Goal: Task Accomplishment & Management: Manage account settings

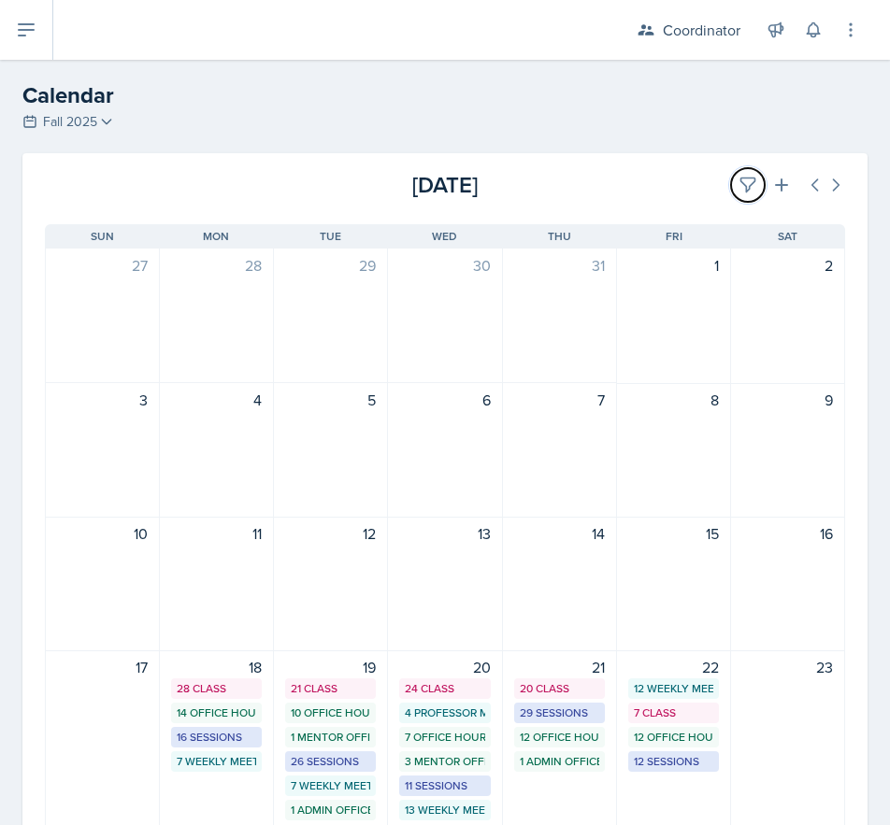
click at [731, 175] on button at bounding box center [748, 185] width 34 height 34
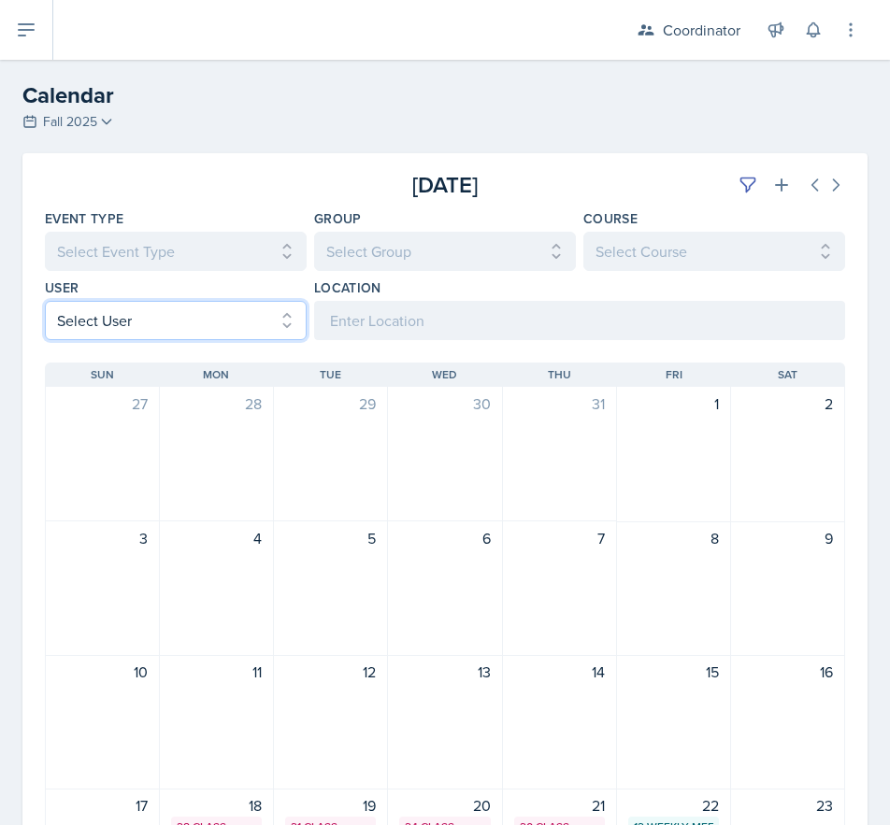
click at [90, 328] on select "Select User All [PERSON_NAME] [PERSON_NAME] [PERSON_NAME] [PERSON_NAME] [PERSON…" at bounding box center [176, 320] width 262 height 39
select select "b6c16a9a-8a2b-462d-a4c6-7a1d65e1fe9d"
click at [45, 301] on select "Select User All [PERSON_NAME] [PERSON_NAME] [PERSON_NAME] [PERSON_NAME] [PERSON…" at bounding box center [176, 320] width 262 height 39
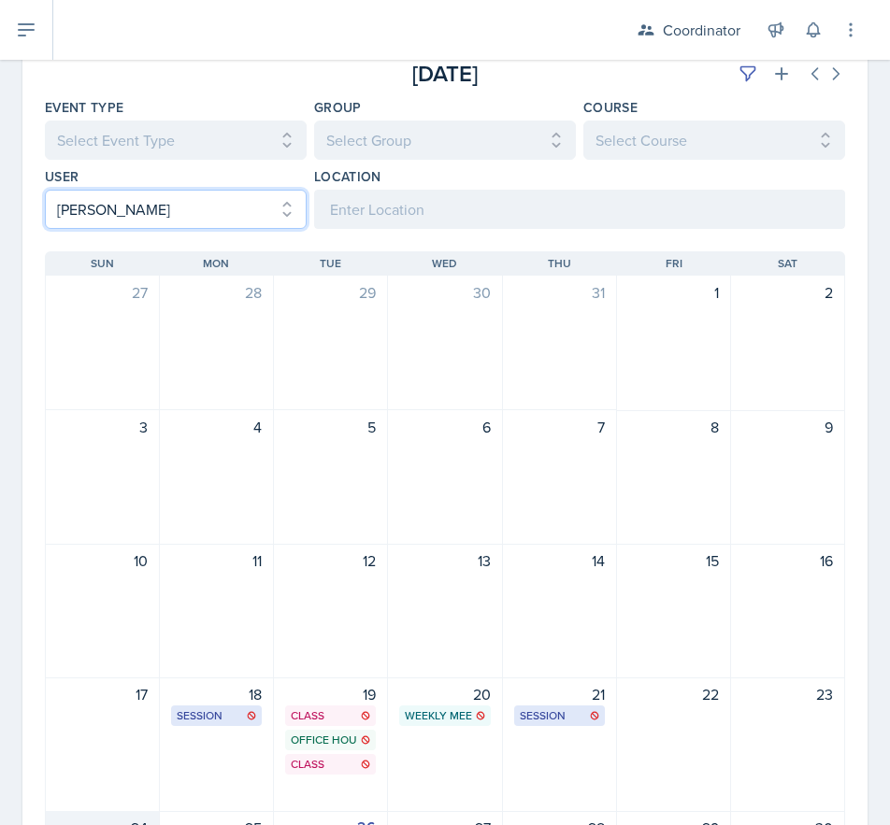
scroll to position [374, 0]
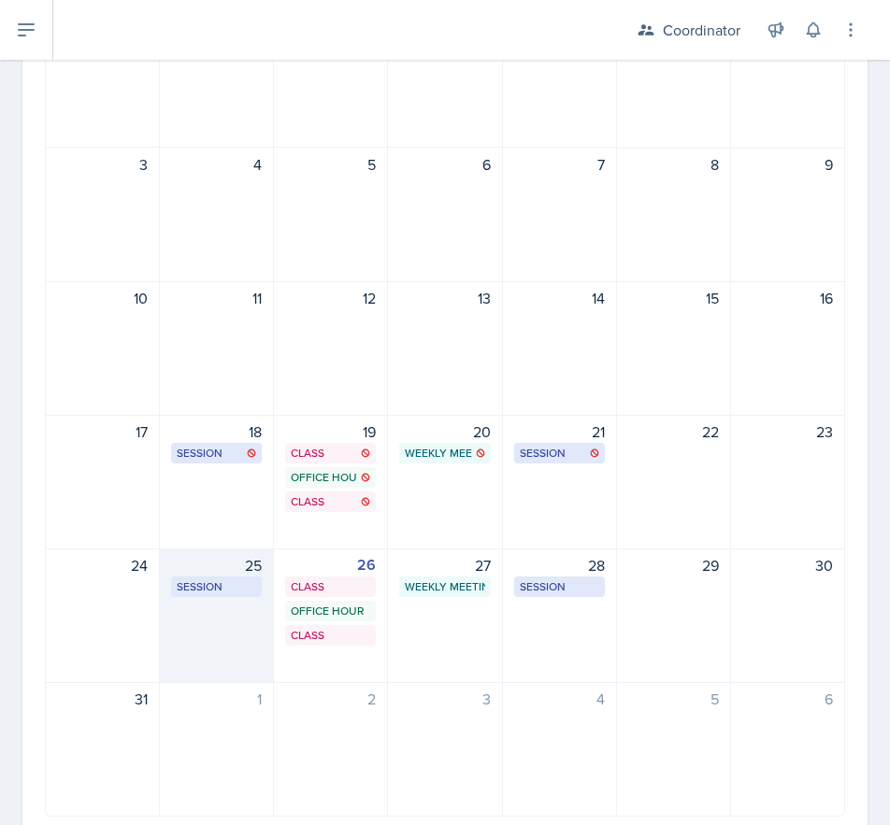
click at [241, 646] on div "25 Session SST 158 3:00 PM - 4:00 PM" at bounding box center [217, 616] width 114 height 135
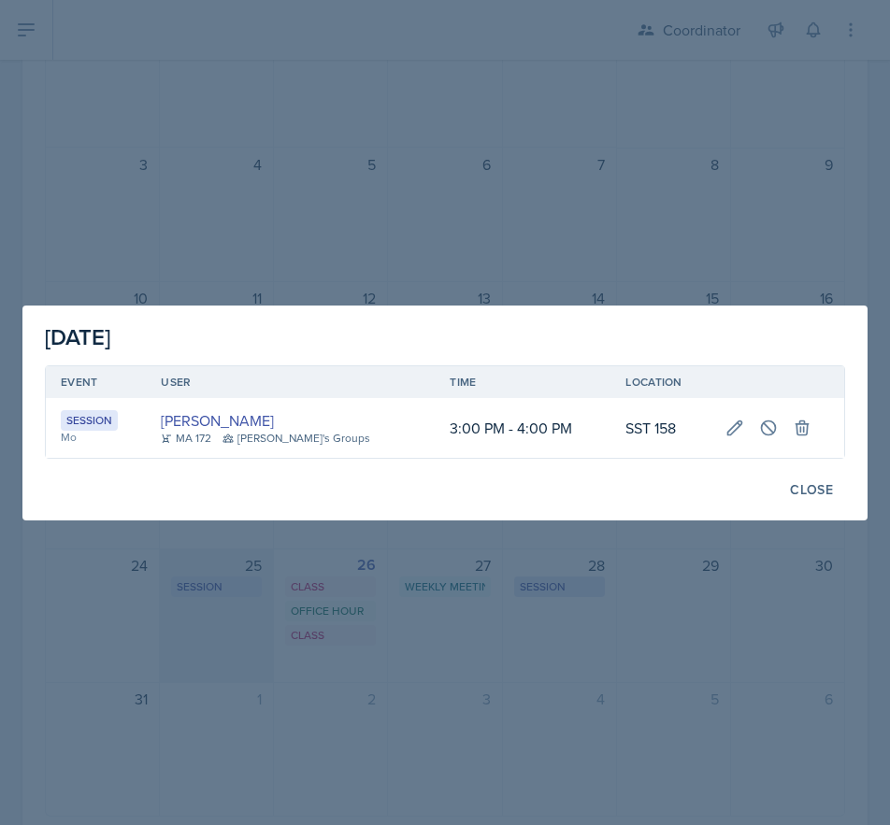
click at [241, 646] on div at bounding box center [445, 412] width 890 height 825
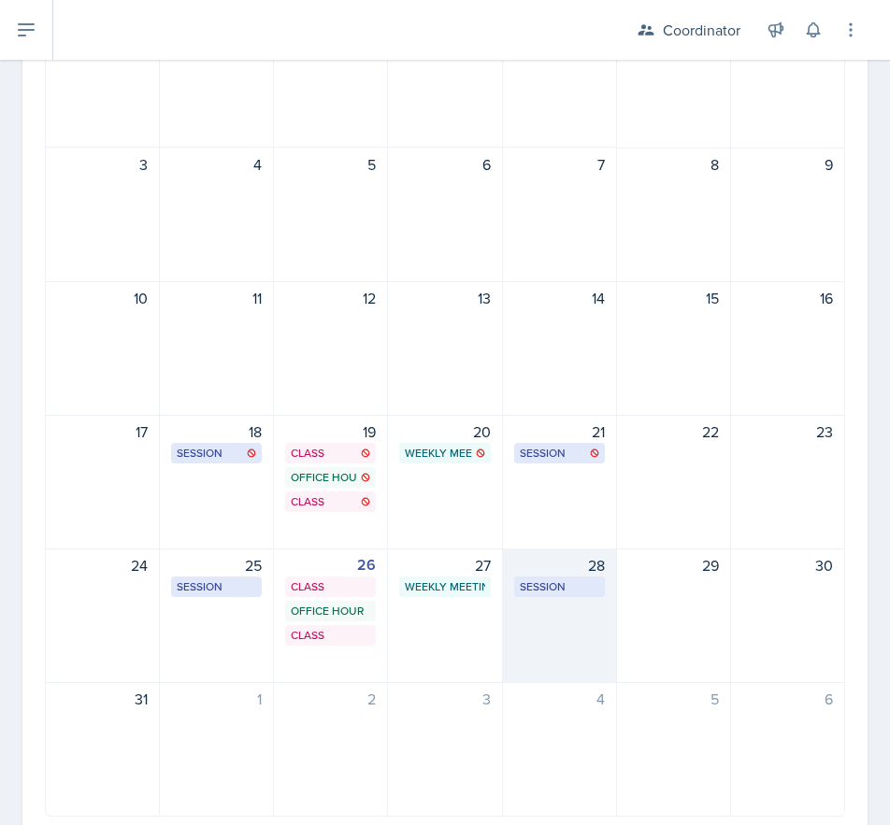
click at [550, 644] on div "28 Session MOR 289 2:30 PM - 3:30 PM" at bounding box center [560, 616] width 114 height 135
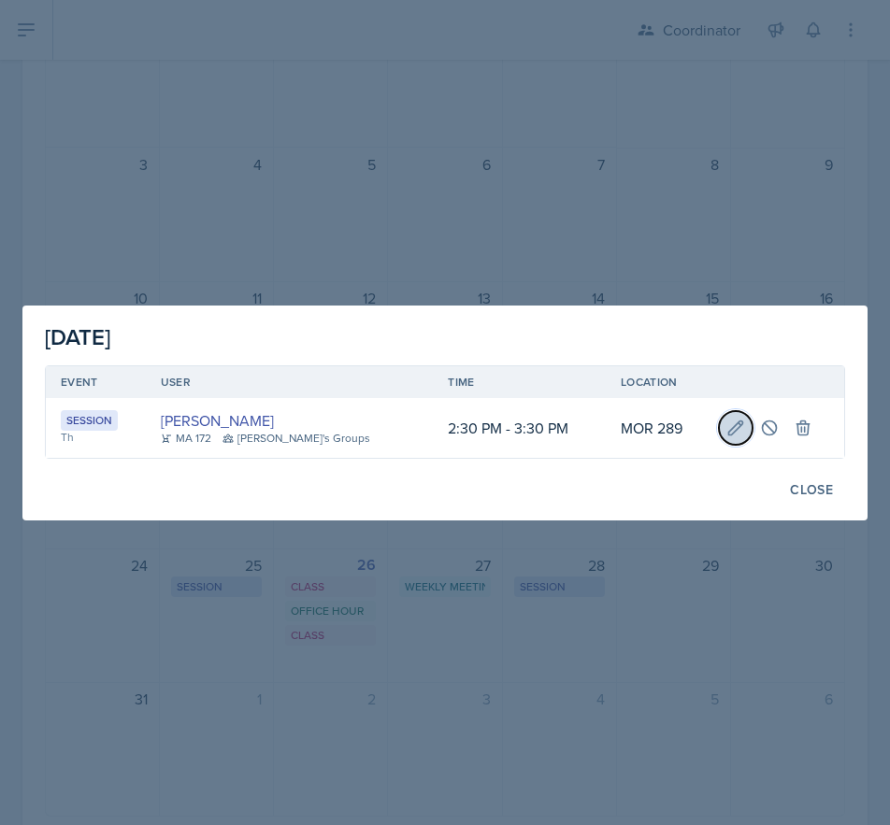
click at [726, 426] on icon at bounding box center [735, 428] width 19 height 19
select select "30b582fb-8ac9-49fb-a214-1fb047ccc295"
select select "2"
select select "30"
select select "PM"
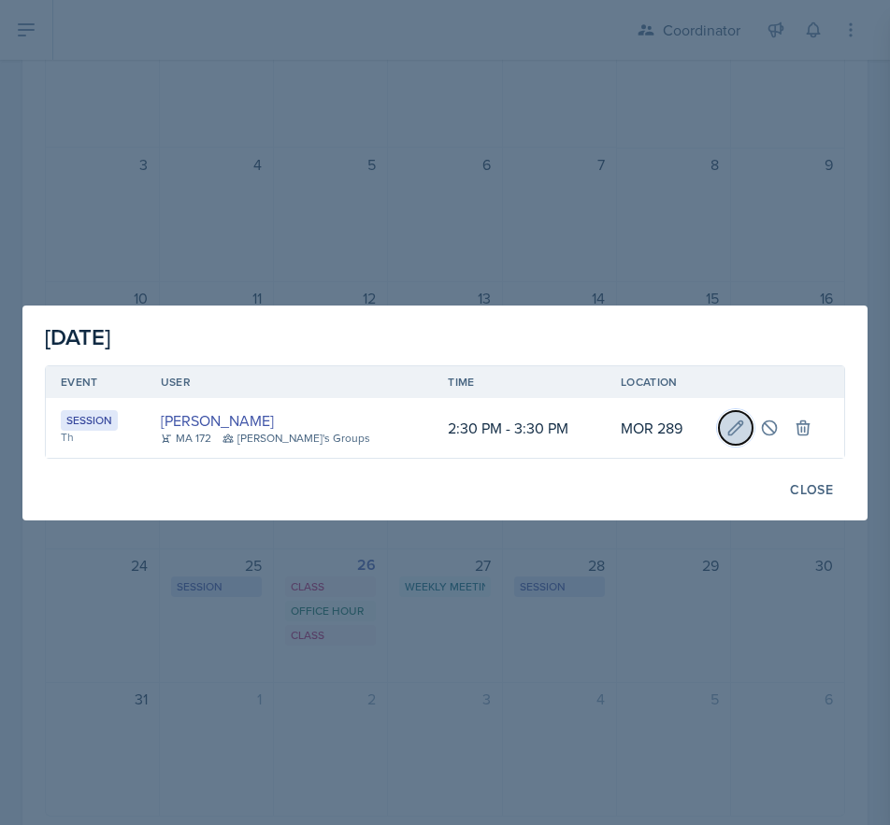
select select "3"
select select "30"
select select "PM"
type input "MOR 289"
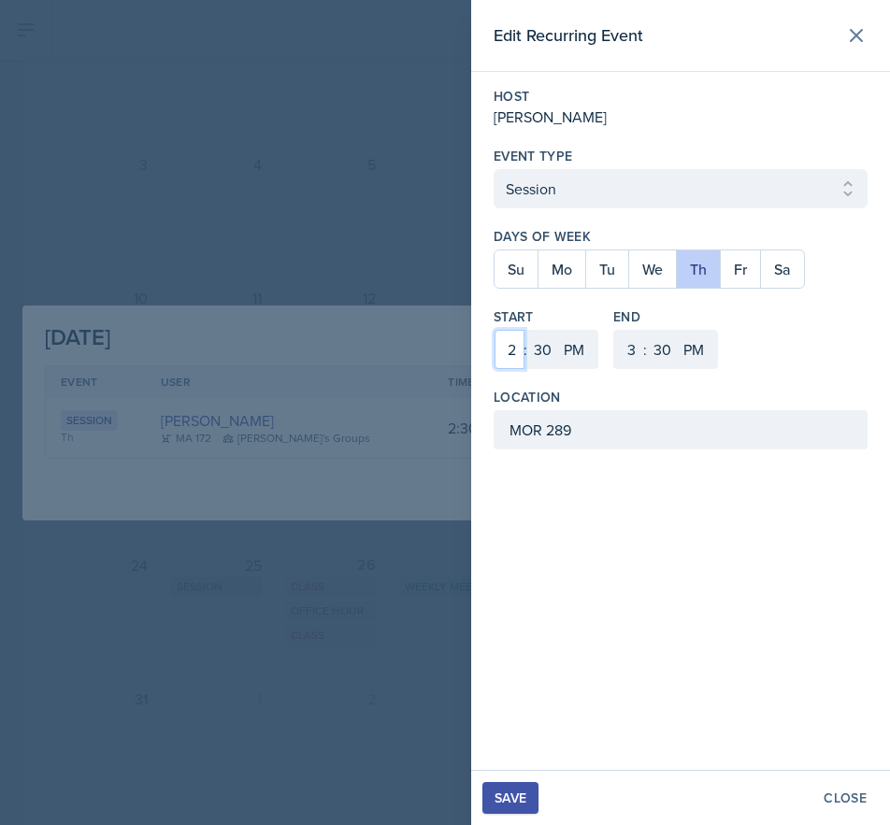
click at [520, 345] on select "1 2 3 4 5 6 7 8 9 10 11 12" at bounding box center [509, 349] width 30 height 39
select select "3"
click at [494, 330] on select "1 2 3 4 5 6 7 8 9 10 11 12" at bounding box center [509, 349] width 30 height 39
click at [528, 350] on select "00 05 10 15 20 25 30 35 40 45 50 55" at bounding box center [542, 349] width 30 height 39
select select "0"
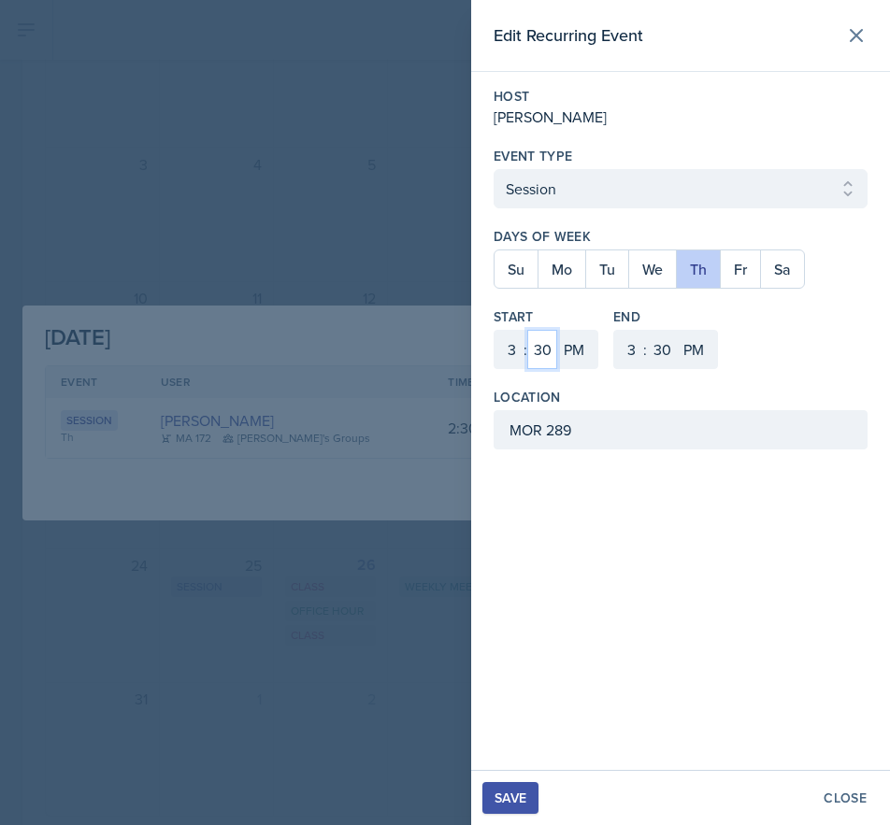
click at [527, 330] on select "00 05 10 15 20 25 30 35 40 45 50 55" at bounding box center [542, 349] width 30 height 39
click at [634, 348] on select "1 2 3 4 5 6 7 8 9 10 11 12" at bounding box center [629, 349] width 30 height 39
select select "4"
click at [614, 330] on select "1 2 3 4 5 6 7 8 9 10 11 12" at bounding box center [629, 349] width 30 height 39
click at [660, 359] on select "00 05 10 15 20 25 30 35 40 45 50 55" at bounding box center [662, 349] width 30 height 39
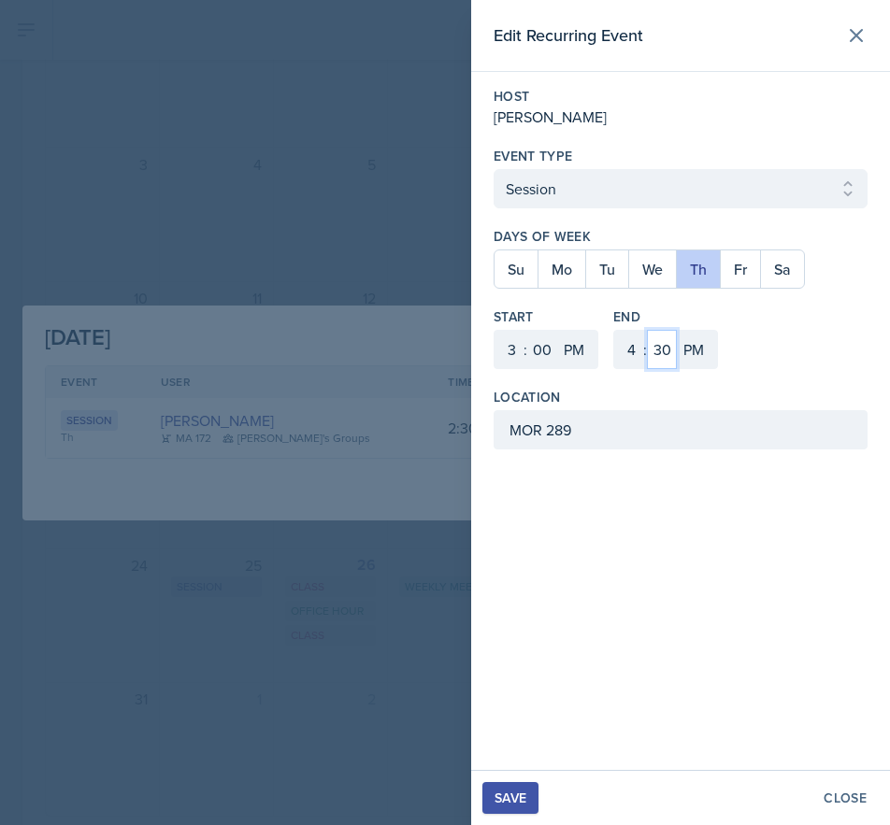
select select "0"
click at [647, 330] on select "00 05 10 15 20 25 30 35 40 45 50 55" at bounding box center [662, 349] width 30 height 39
click at [662, 282] on button "We" at bounding box center [652, 268] width 48 height 37
click at [695, 282] on button "Th" at bounding box center [698, 268] width 44 height 37
click at [815, 564] on div "Edit Recurring Event Host [PERSON_NAME] Event Type Select Event Type Office Hou…" at bounding box center [680, 385] width 419 height 770
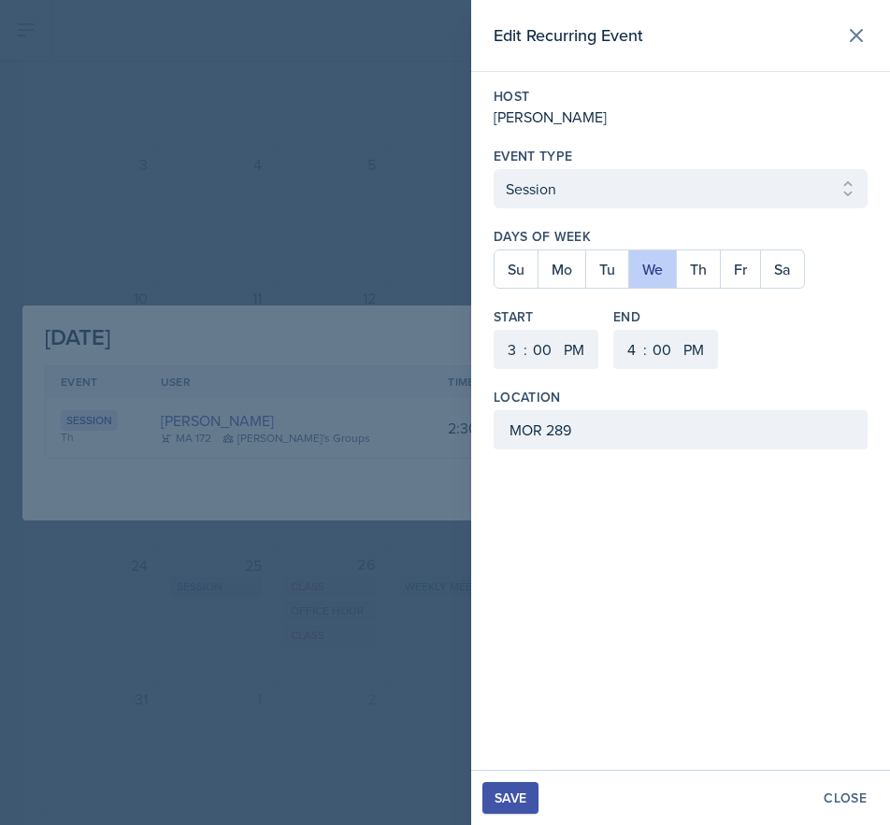
click at [516, 798] on div "Save" at bounding box center [510, 798] width 32 height 15
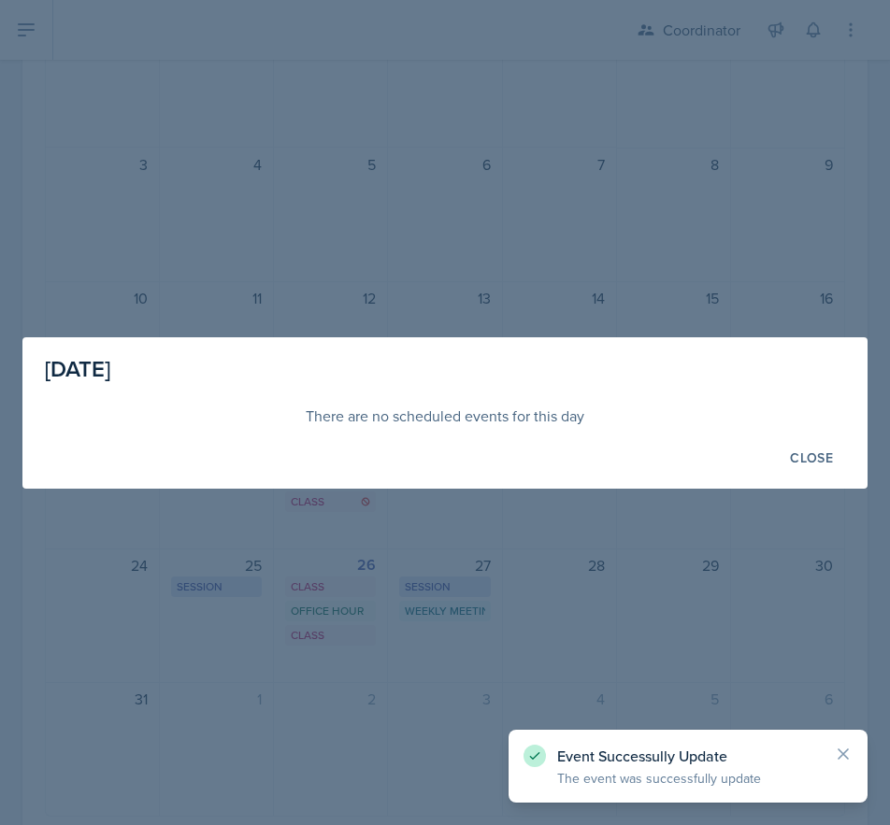
click at [301, 769] on div at bounding box center [445, 412] width 890 height 825
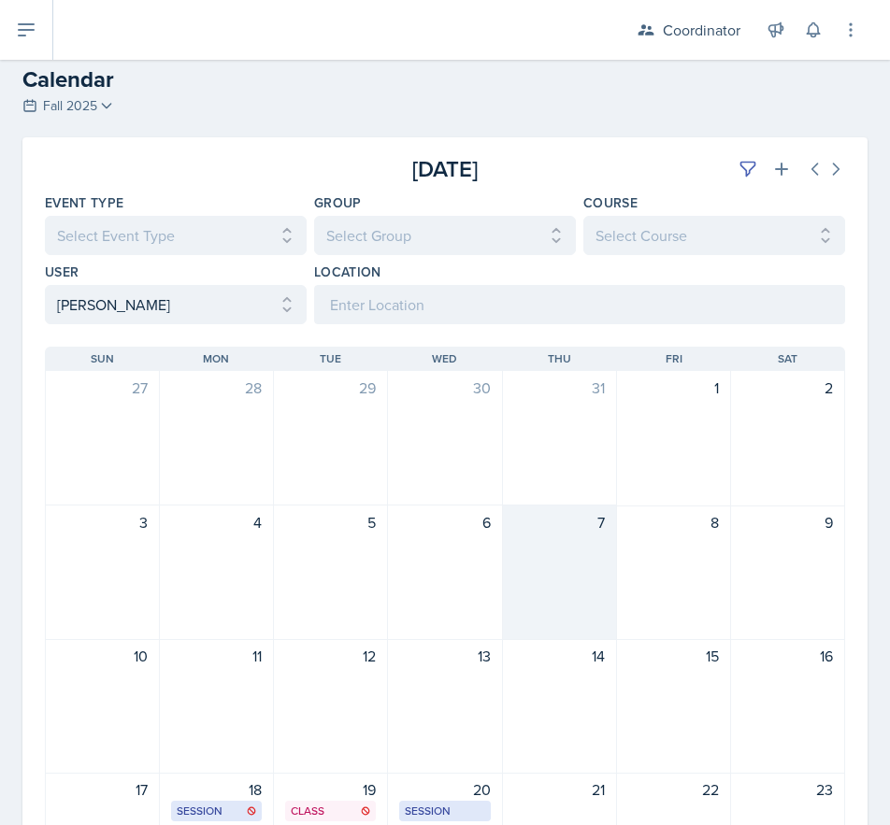
scroll to position [0, 0]
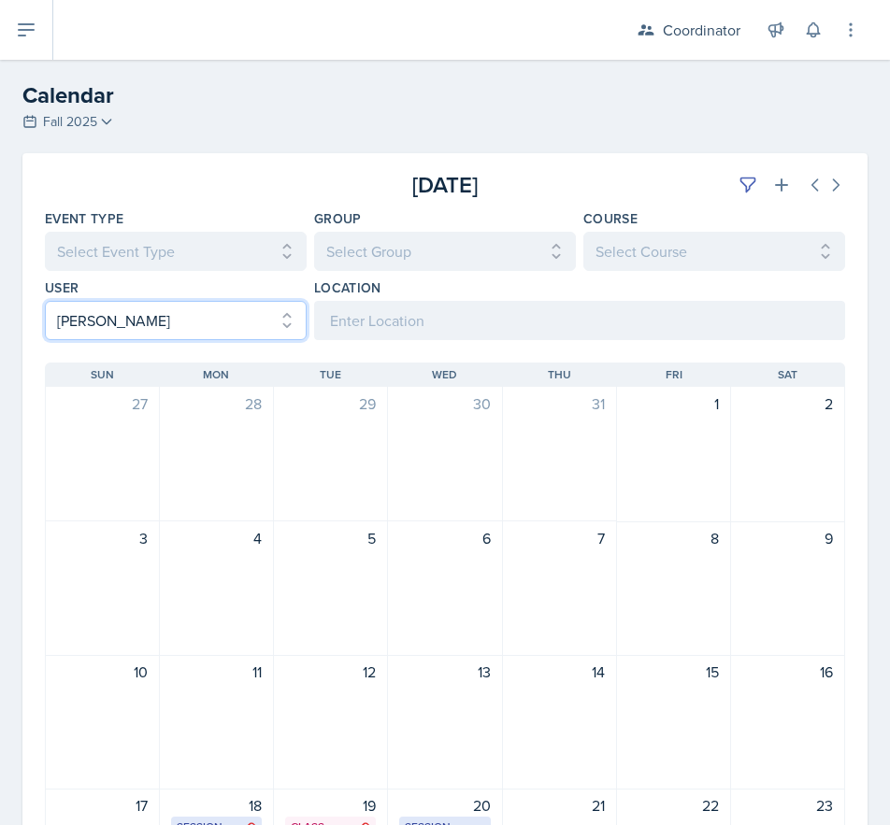
click at [80, 338] on select "Select User All [PERSON_NAME] [PERSON_NAME] [PERSON_NAME] [PERSON_NAME] [PERSON…" at bounding box center [176, 320] width 262 height 39
select select
click at [45, 301] on select "Select User All [PERSON_NAME] [PERSON_NAME] [PERSON_NAME] [PERSON_NAME] [PERSON…" at bounding box center [176, 320] width 262 height 39
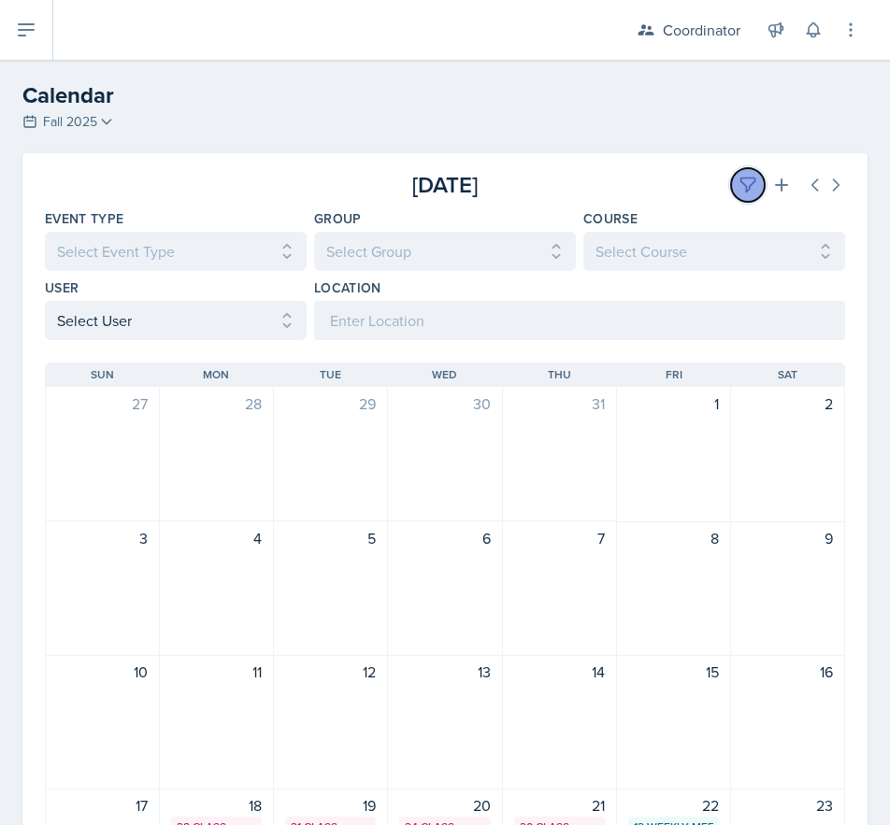
click at [738, 191] on icon at bounding box center [747, 185] width 19 height 19
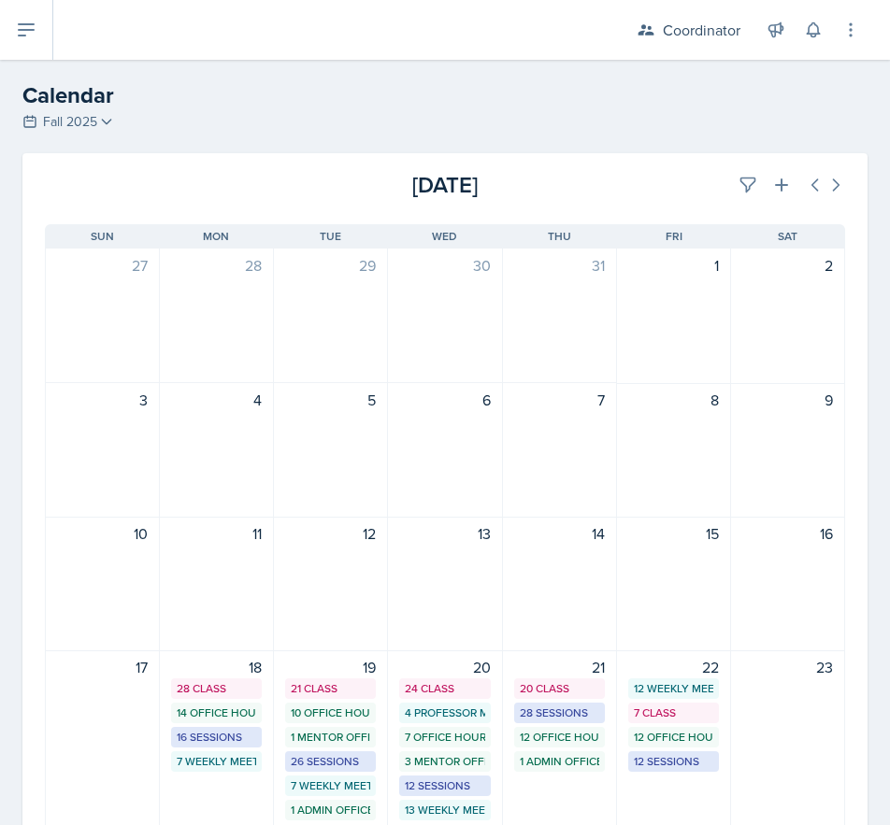
click at [634, 197] on div "[DATE]" at bounding box center [711, 185] width 266 height 34
